Goal: Task Accomplishment & Management: Manage account settings

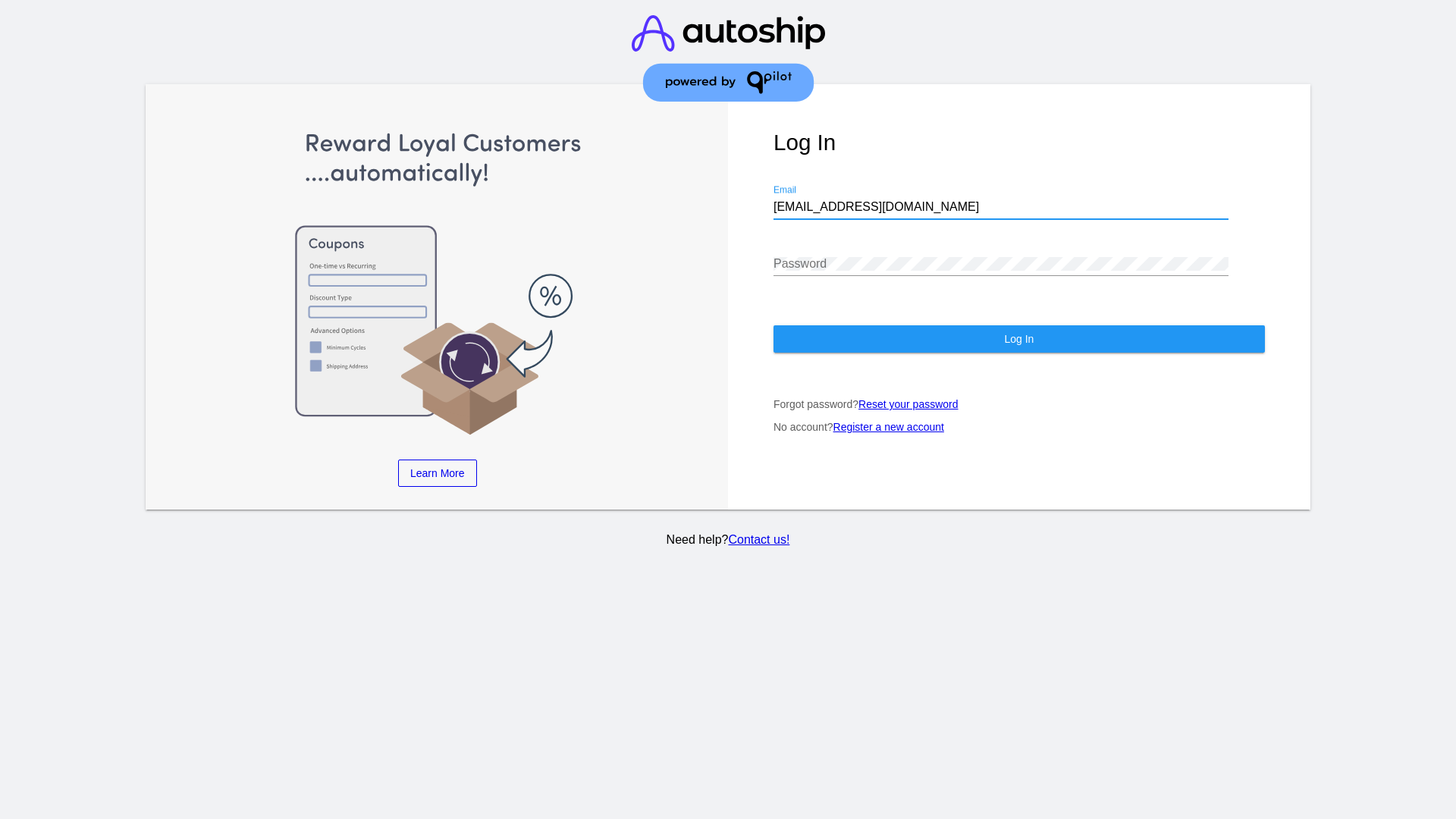
type input "jr@patternsinthecloud.com"
click at [1018, 339] on span "Log In" at bounding box center [1019, 339] width 30 height 12
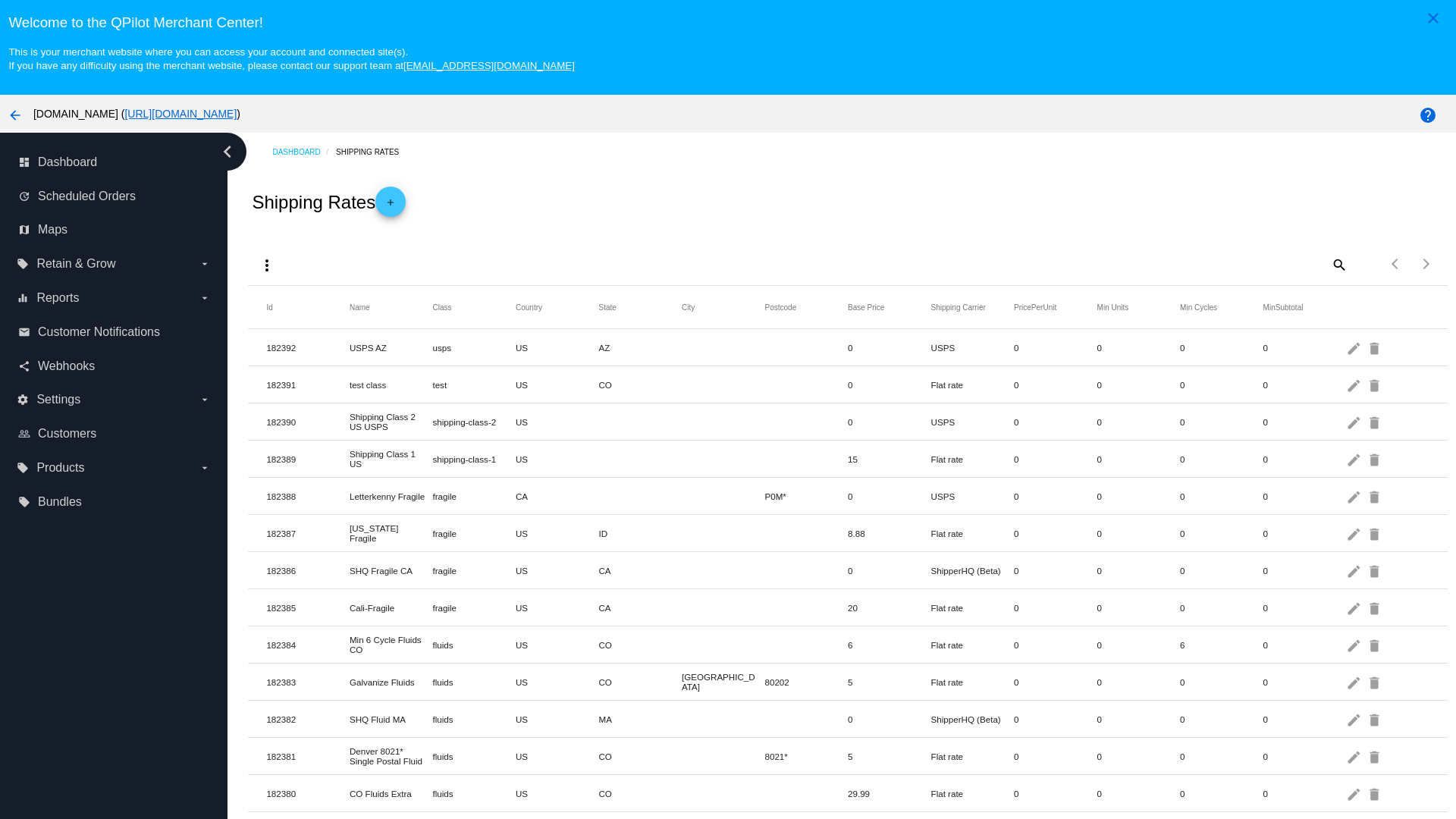
click at [267, 265] on mat-icon "more_vert" at bounding box center [267, 265] width 18 height 18
click at [296, 302] on button "file_download Export" at bounding box center [296, 301] width 88 height 36
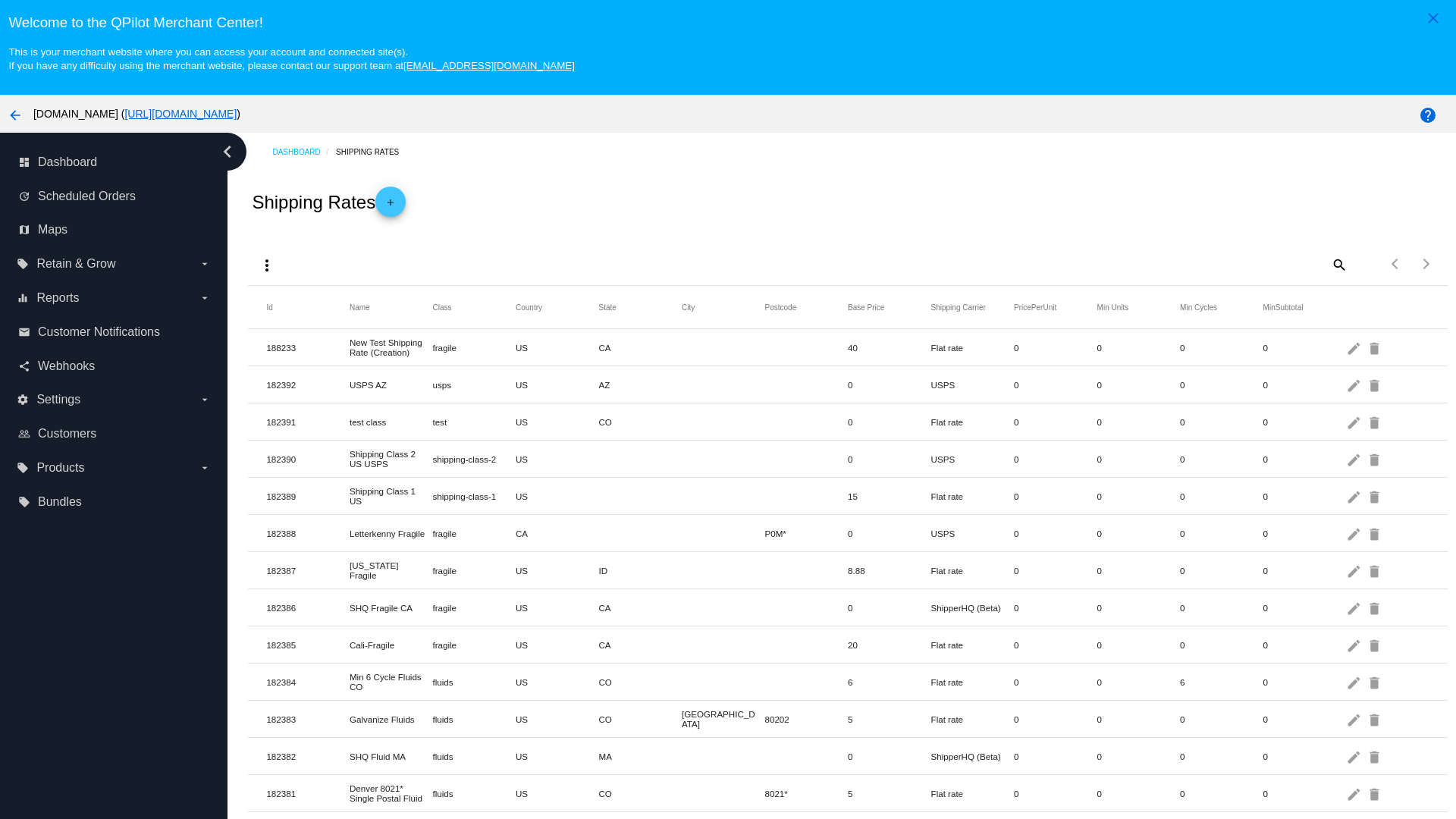
click at [267, 265] on mat-icon "more_vert" at bounding box center [267, 265] width 18 height 18
click at [296, 338] on button "file_upload Import" at bounding box center [296, 338] width 88 height 36
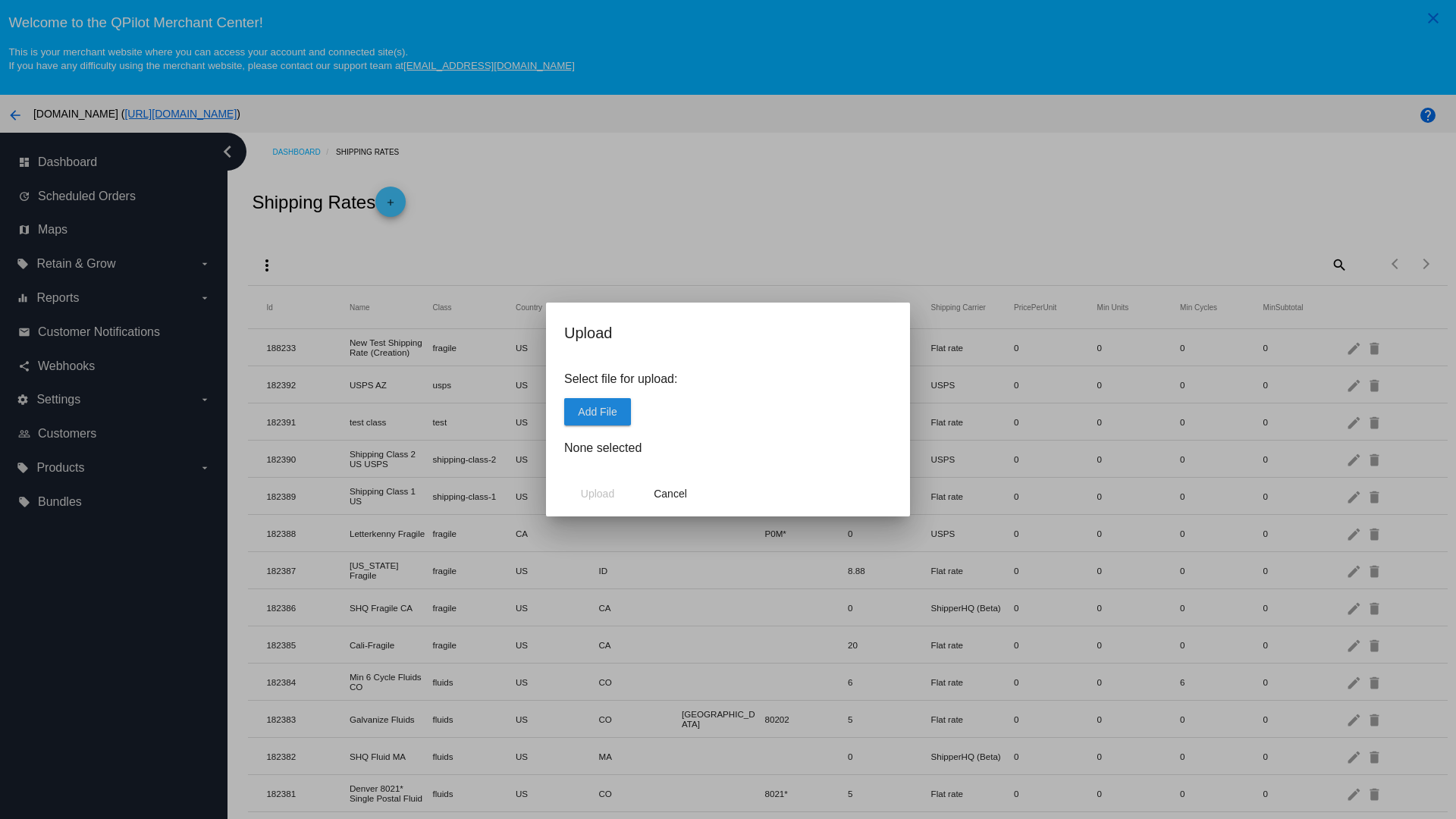
click at [597, 411] on span "Add File" at bounding box center [597, 412] width 39 height 12
click at [597, 494] on span "Upload" at bounding box center [597, 494] width 33 height 12
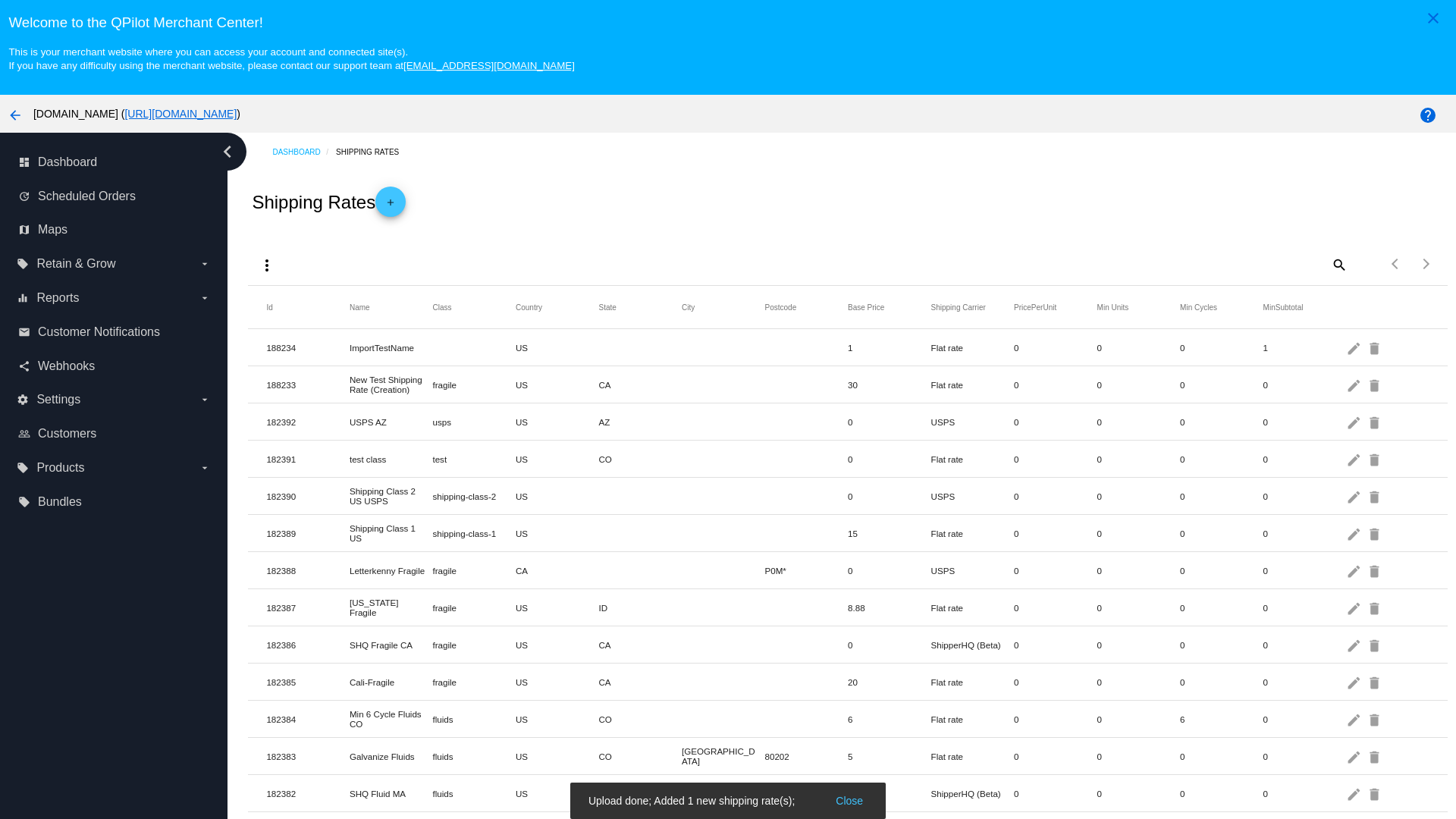
click at [1375, 347] on mat-icon "delete" at bounding box center [1375, 347] width 18 height 24
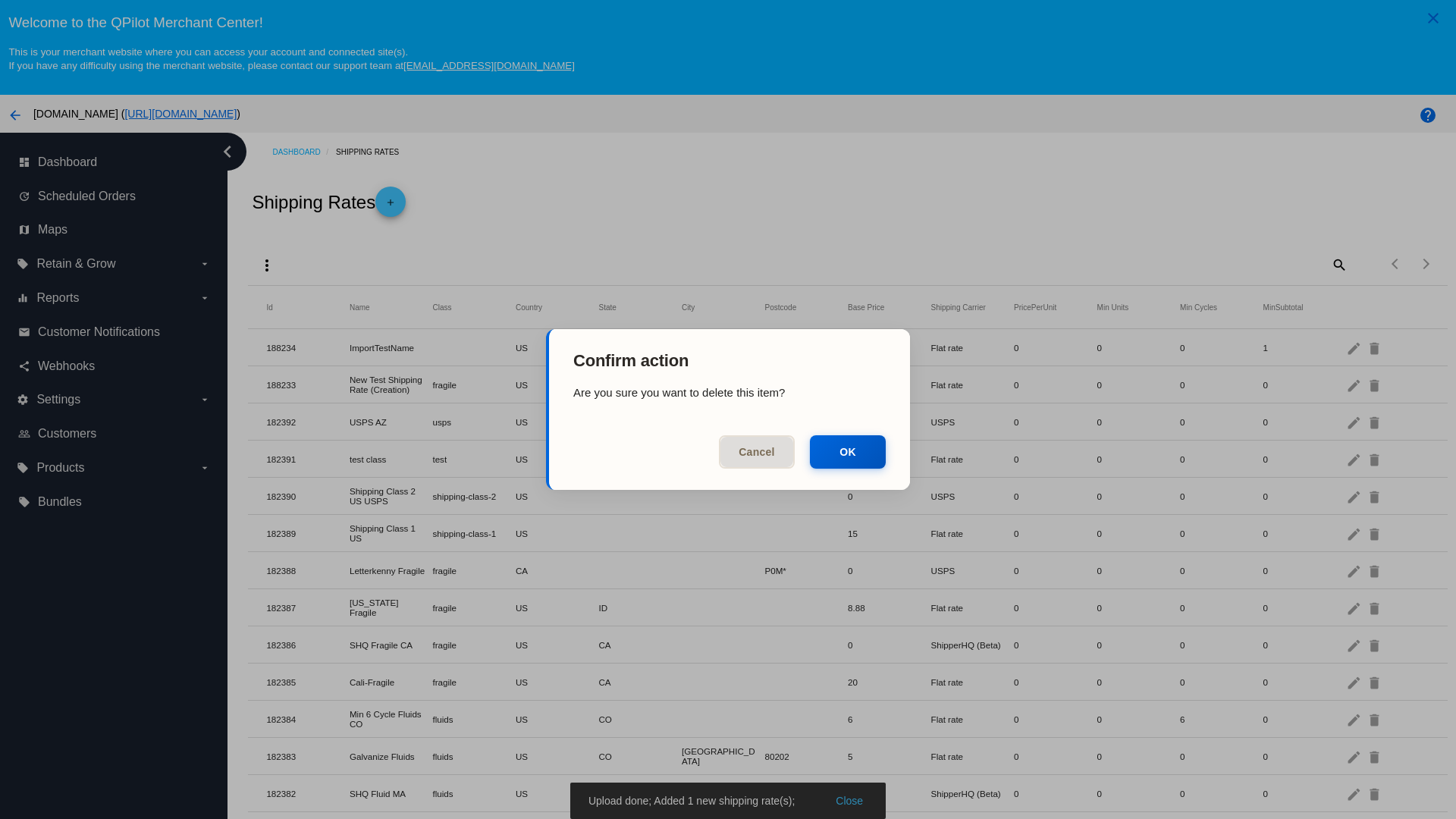
click at [848, 452] on button "OK" at bounding box center [847, 452] width 76 height 33
